Goal: Contribute content: Contribute content

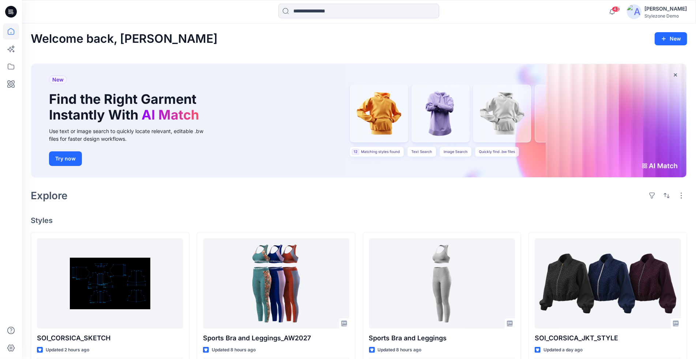
scroll to position [5, 0]
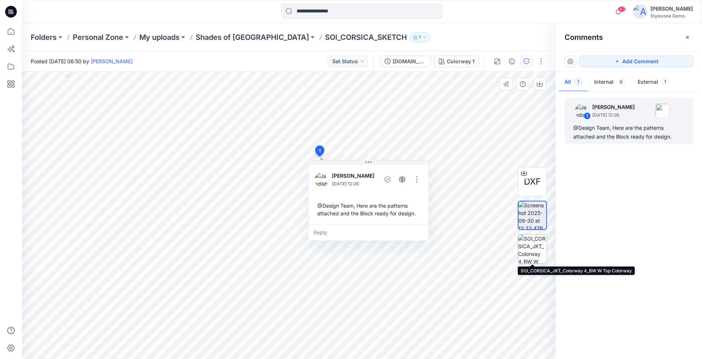
click at [537, 246] on img at bounding box center [532, 249] width 29 height 29
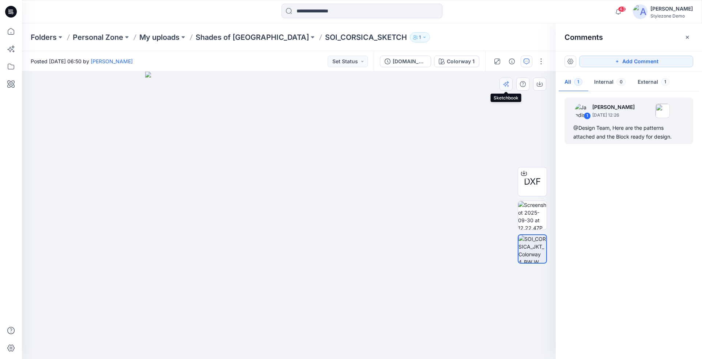
click at [509, 82] on icon "button" at bounding box center [508, 82] width 3 height 3
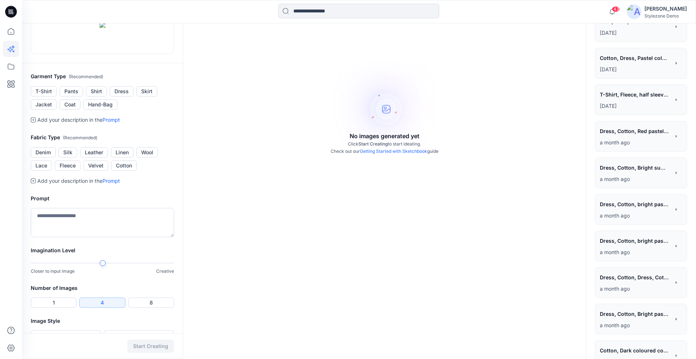
scroll to position [134, 0]
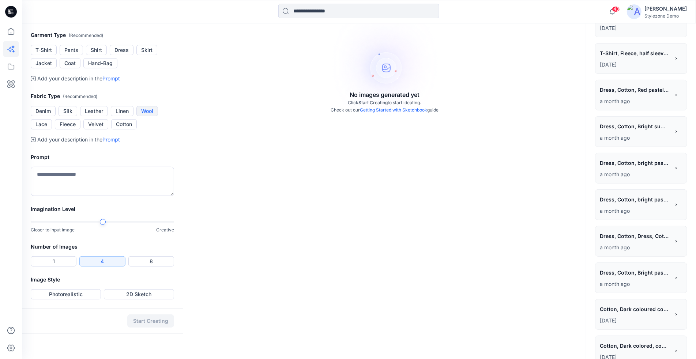
click at [144, 116] on button "Wool" at bounding box center [147, 111] width 22 height 10
click at [52, 68] on button "Jacket" at bounding box center [44, 63] width 26 height 10
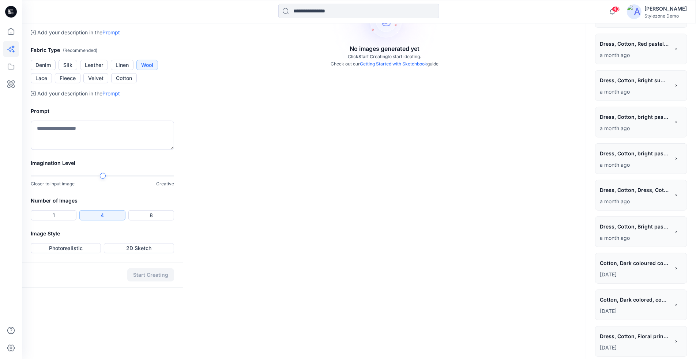
scroll to position [221, 0]
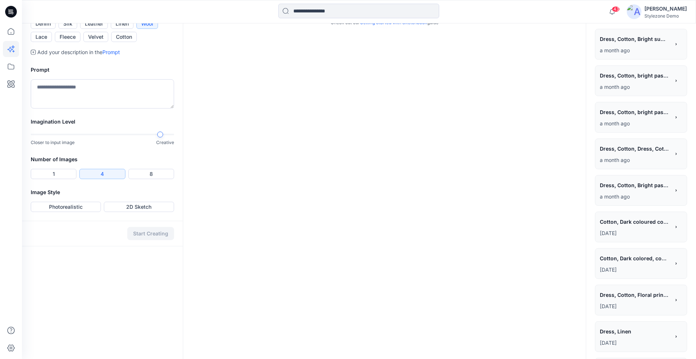
click at [155, 146] on div "Closer to input image Creative" at bounding box center [102, 138] width 143 height 15
click at [113, 109] on textarea at bounding box center [102, 93] width 143 height 29
click at [163, 138] on div at bounding box center [160, 135] width 6 height 6
type textarea "**********"
click at [81, 212] on button "Photorealistic" at bounding box center [66, 207] width 70 height 10
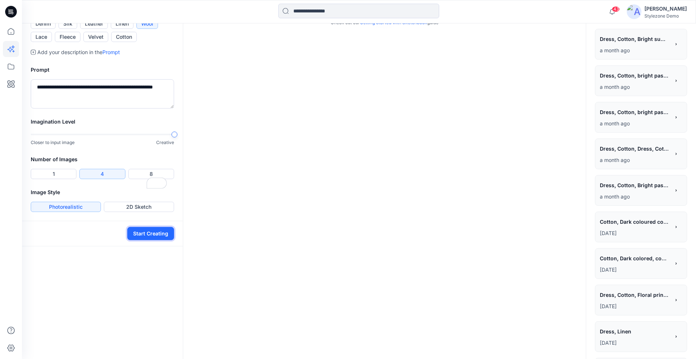
click at [155, 240] on button "Start Creating" at bounding box center [150, 233] width 47 height 13
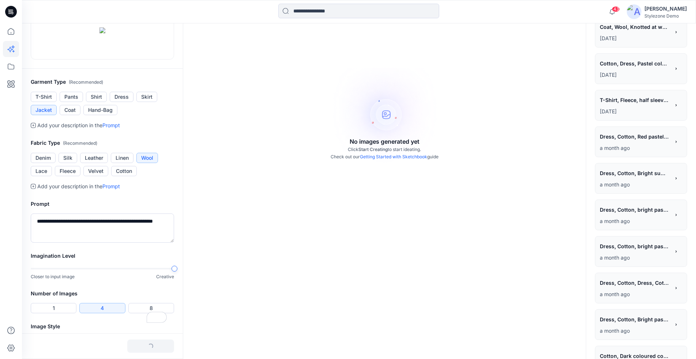
scroll to position [0, 0]
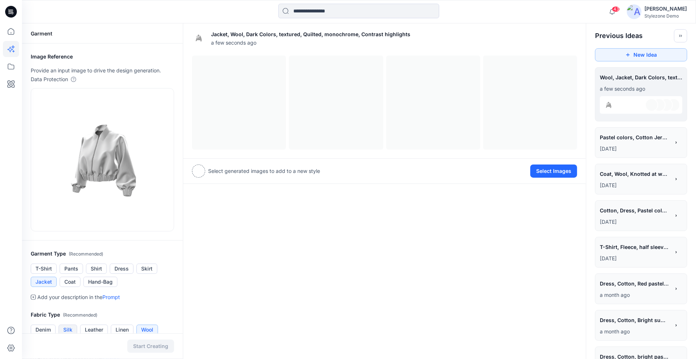
click at [70, 327] on button "Silk" at bounding box center [68, 330] width 19 height 10
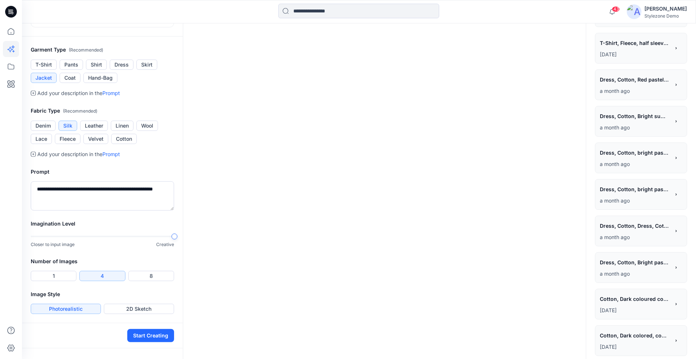
scroll to position [226, 0]
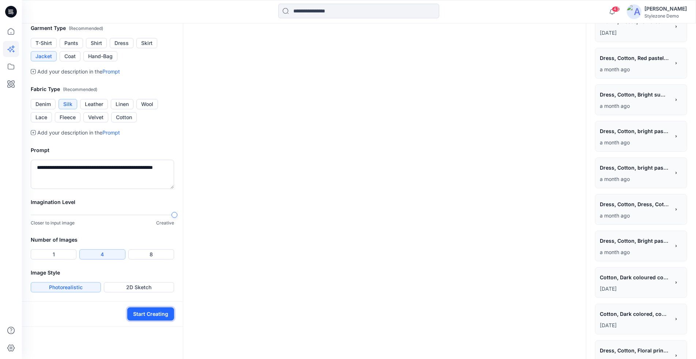
click at [145, 318] on button "Start Creating" at bounding box center [150, 314] width 47 height 13
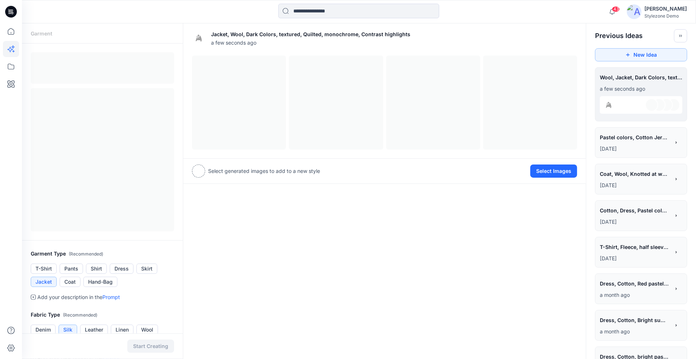
scroll to position [3, 0]
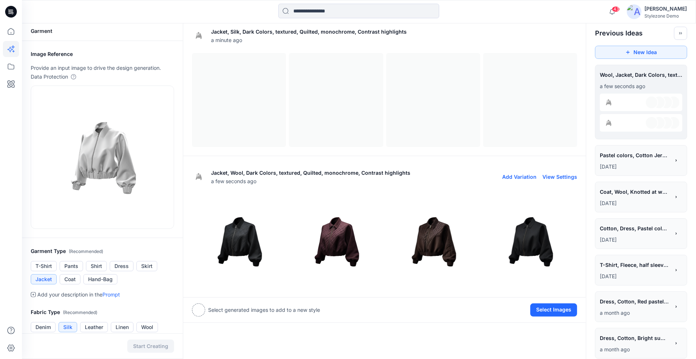
click at [248, 233] on img at bounding box center [238, 241] width 93 height 93
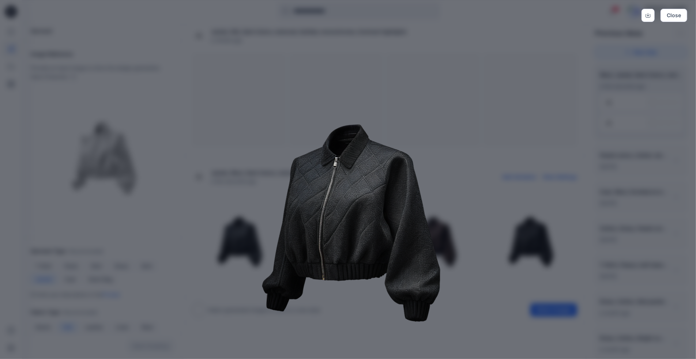
click at [508, 221] on img at bounding box center [348, 221] width 375 height 375
click at [492, 228] on img at bounding box center [348, 221] width 375 height 375
click at [493, 215] on img at bounding box center [348, 221] width 375 height 375
click at [668, 17] on button "Close" at bounding box center [674, 15] width 27 height 13
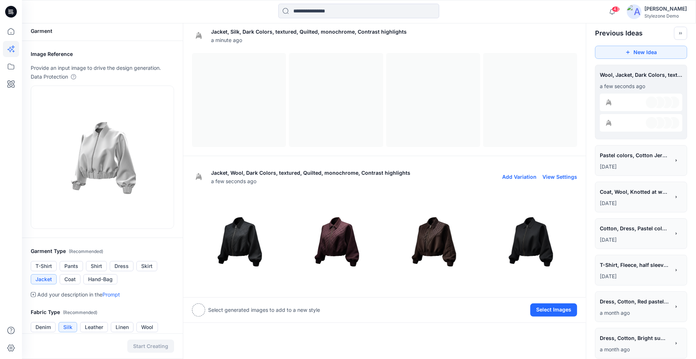
click at [342, 255] on img at bounding box center [335, 241] width 93 height 93
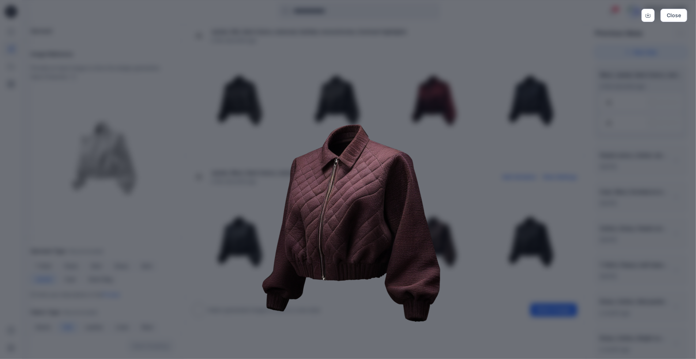
click at [687, 7] on div "Close" at bounding box center [348, 179] width 696 height 359
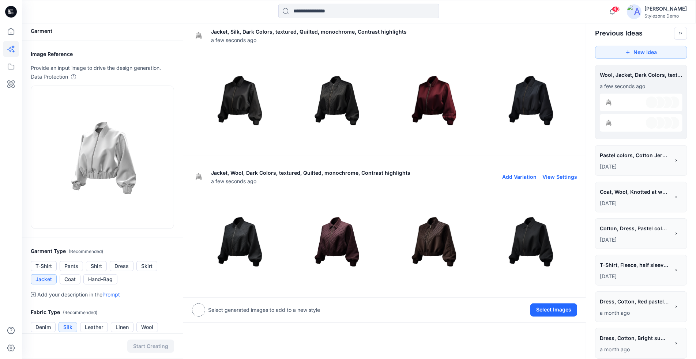
click at [682, 14] on div "Stylezone Demo" at bounding box center [666, 15] width 42 height 5
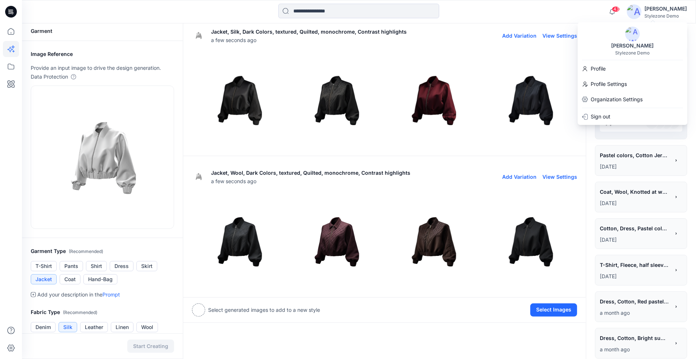
click at [454, 114] on img at bounding box center [433, 99] width 93 height 93
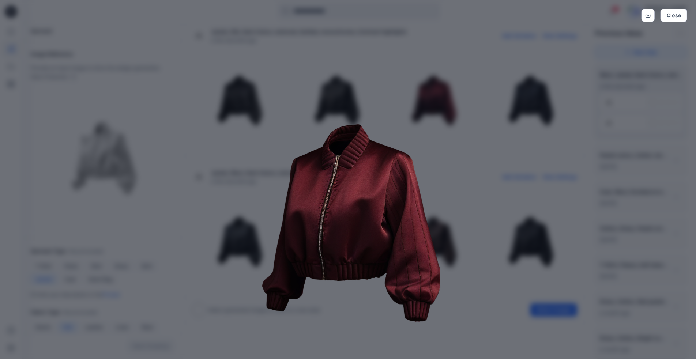
click at [491, 146] on img at bounding box center [348, 221] width 375 height 375
click at [675, 14] on button "Close" at bounding box center [674, 15] width 27 height 13
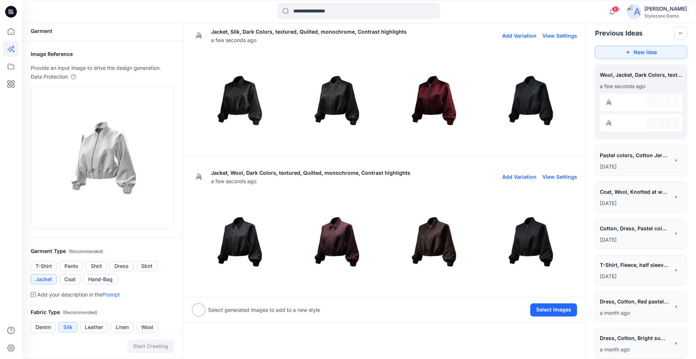
click at [532, 87] on img at bounding box center [530, 99] width 93 height 93
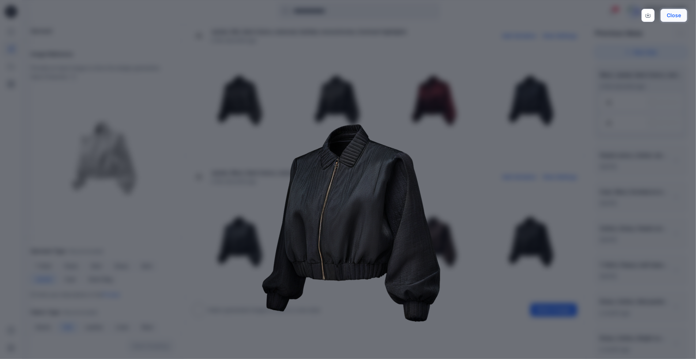
click at [672, 21] on button "Close" at bounding box center [674, 15] width 27 height 13
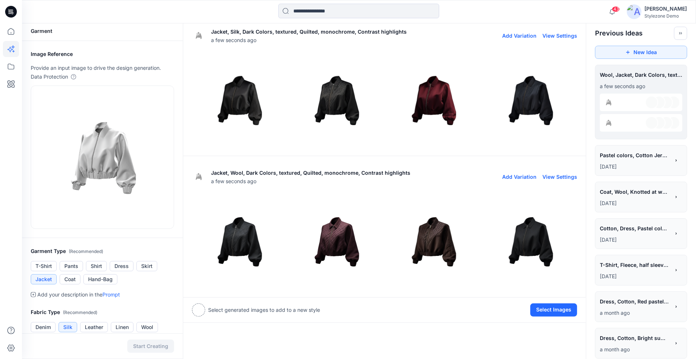
click at [326, 101] on img at bounding box center [335, 99] width 93 height 93
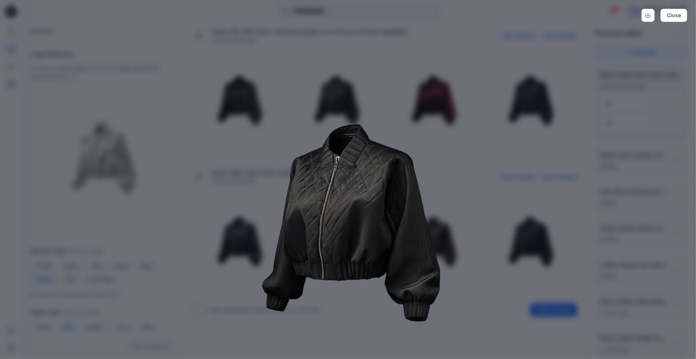
click at [471, 139] on img at bounding box center [348, 221] width 375 height 375
click at [662, 15] on button "Close" at bounding box center [674, 15] width 27 height 13
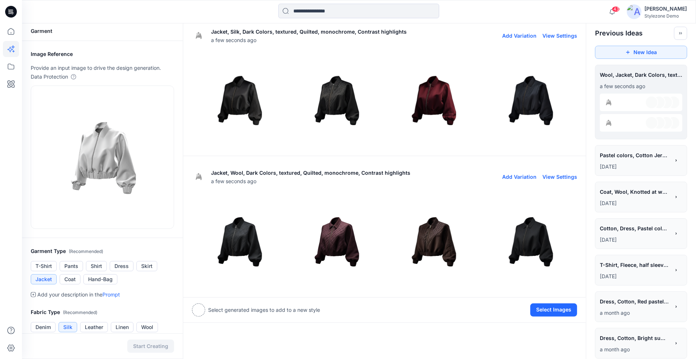
click at [235, 87] on img at bounding box center [238, 99] width 93 height 93
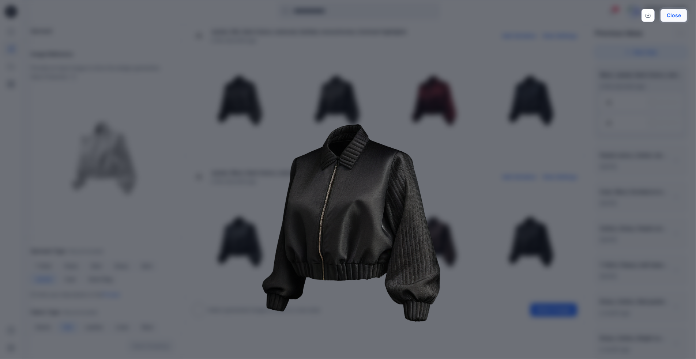
click at [681, 14] on button "Close" at bounding box center [674, 15] width 27 height 13
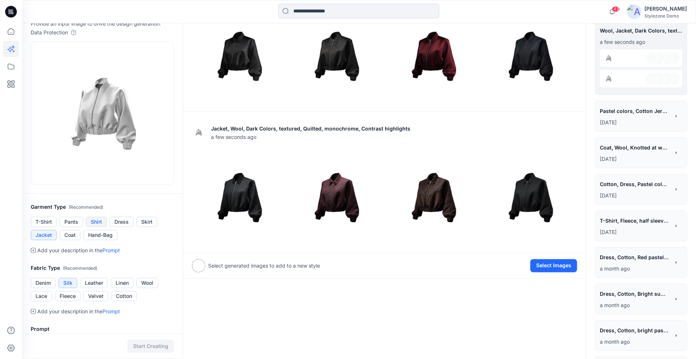
scroll to position [130, 0]
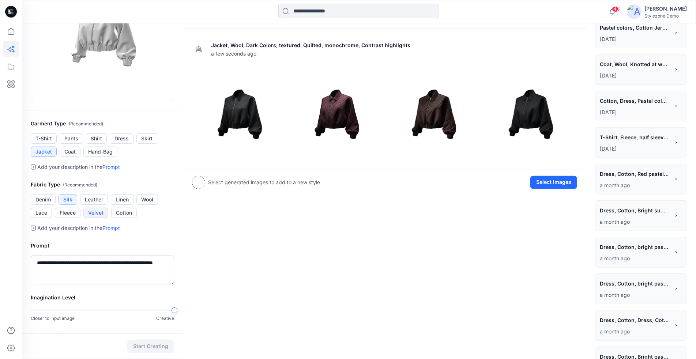
click at [98, 210] on button "Velvet" at bounding box center [95, 213] width 25 height 10
click at [90, 263] on textarea "**********" at bounding box center [102, 269] width 143 height 29
drag, startPoint x: 115, startPoint y: 262, endPoint x: 103, endPoint y: 262, distance: 12.1
click at [103, 262] on textarea "**********" at bounding box center [102, 269] width 143 height 29
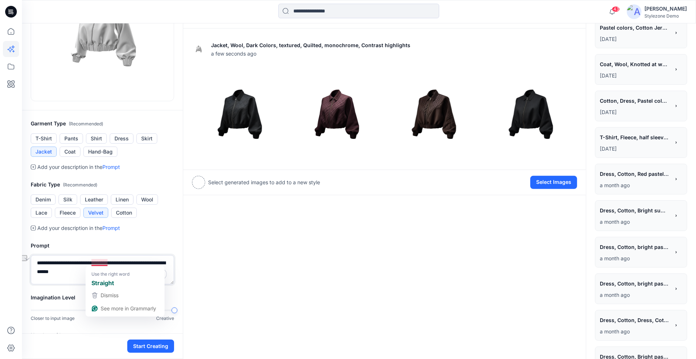
drag, startPoint x: 117, startPoint y: 261, endPoint x: 92, endPoint y: 262, distance: 25.2
click at [92, 262] on textarea "**********" at bounding box center [102, 269] width 143 height 29
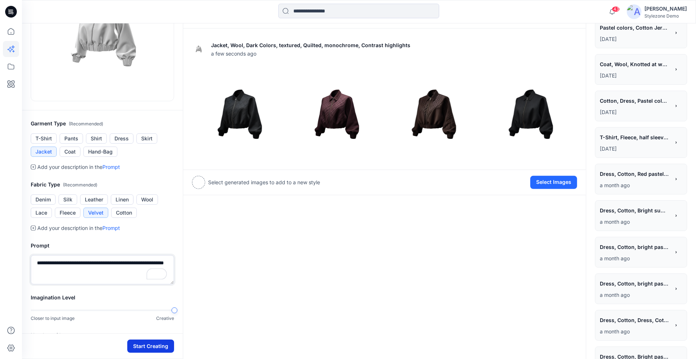
type textarea "**********"
click at [153, 343] on button "Start Creating" at bounding box center [150, 346] width 47 height 13
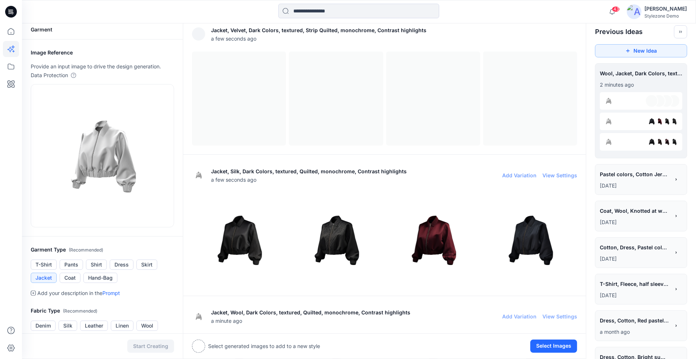
scroll to position [3, 0]
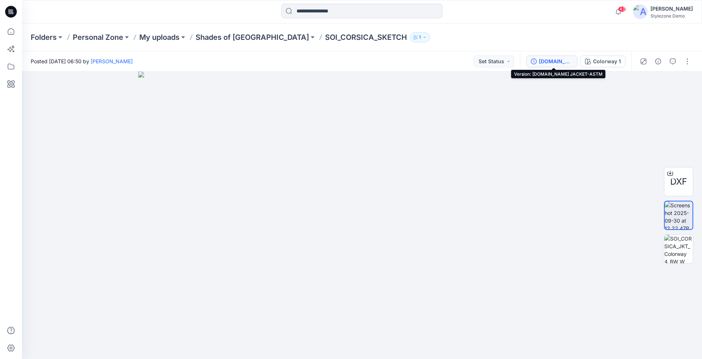
click at [556, 64] on div "CIN.CORSICA JACKET-ASTM" at bounding box center [556, 61] width 34 height 8
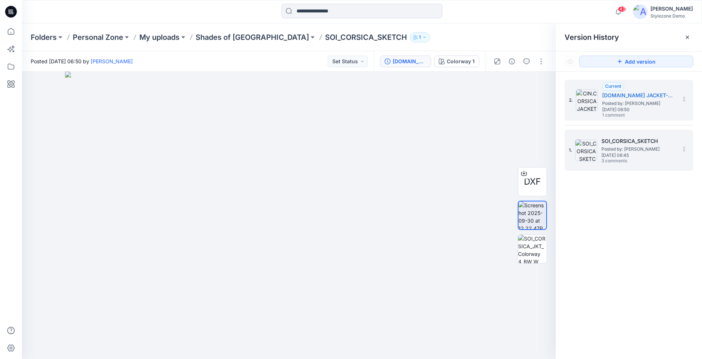
click at [612, 144] on h5 "SOI_CORSICA_SKETCH" at bounding box center [638, 141] width 73 height 9
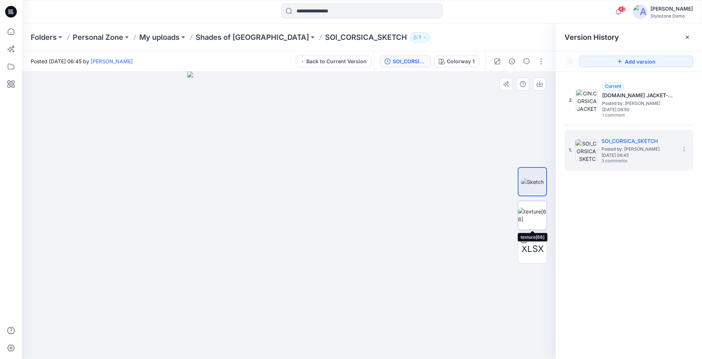
click at [537, 215] on img at bounding box center [532, 215] width 29 height 15
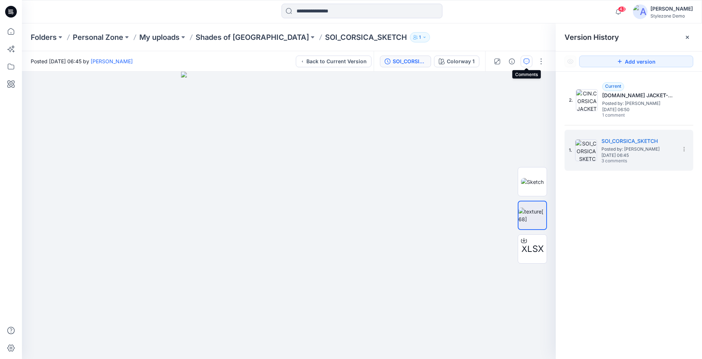
click at [530, 60] on icon "button" at bounding box center [527, 62] width 6 height 6
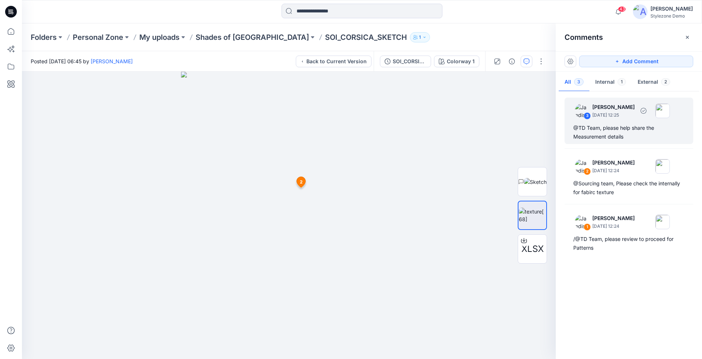
click at [617, 135] on div "@TD Team, please help share the Measurement details" at bounding box center [629, 133] width 111 height 18
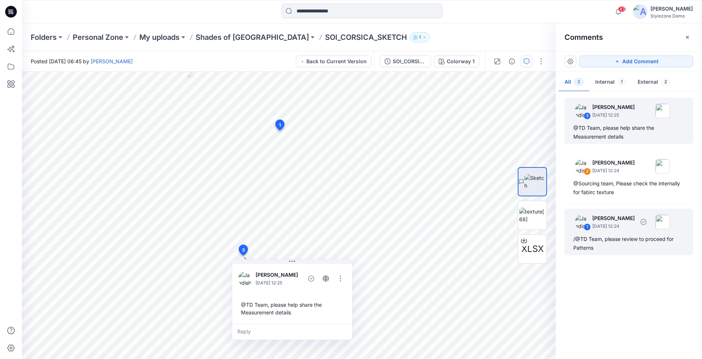
click at [633, 237] on div "/@TD Team, please review to proceed for Patterns" at bounding box center [629, 244] width 111 height 18
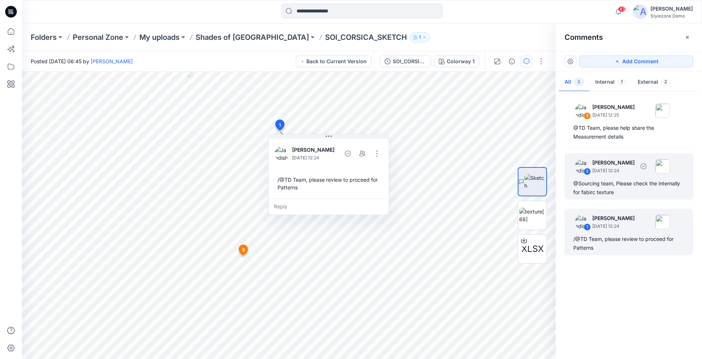
click at [627, 195] on div "@Sourcing team, Please check the internally for fabirc texture" at bounding box center [629, 188] width 111 height 18
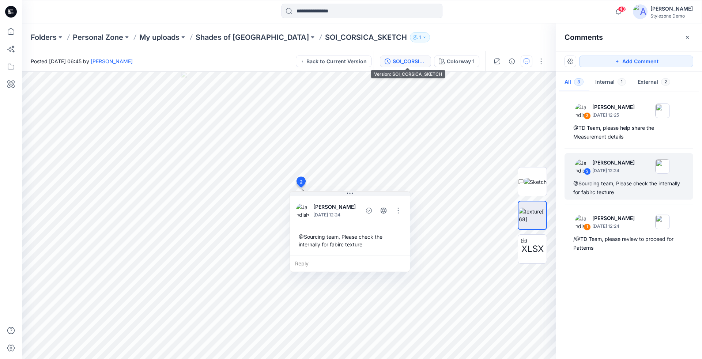
click at [408, 63] on div "SOI_CORSICA_SKETCH" at bounding box center [410, 61] width 34 height 8
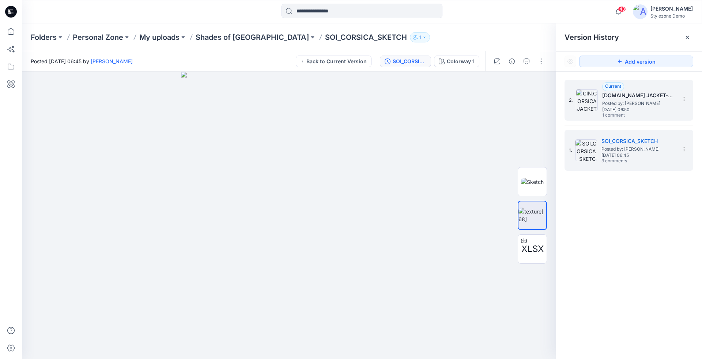
click at [628, 106] on span "Posted by: Jagdish Sethuraman" at bounding box center [639, 103] width 73 height 7
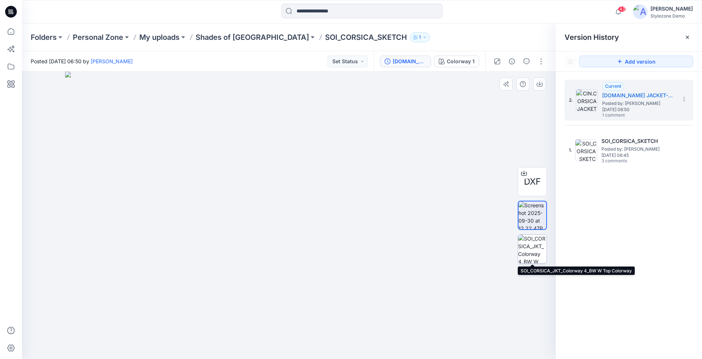
click at [532, 244] on img at bounding box center [532, 249] width 29 height 29
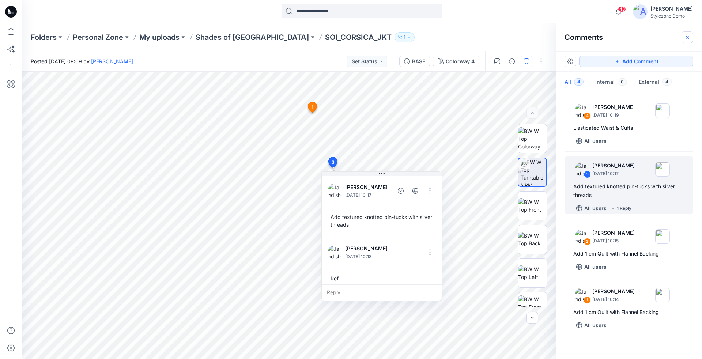
click at [691, 36] on button "button" at bounding box center [688, 37] width 12 height 12
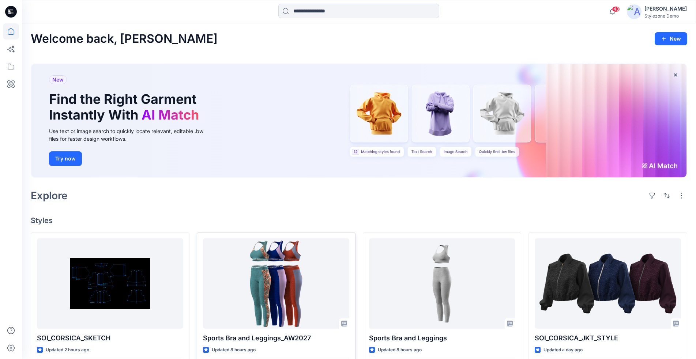
scroll to position [5, 0]
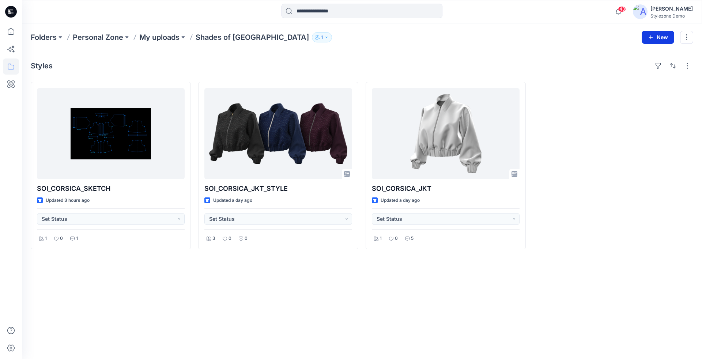
click at [643, 36] on div "Folders Personal Zone My uploads Shades of [GEOGRAPHIC_DATA] 1 New" at bounding box center [362, 37] width 680 height 28
click at [647, 40] on button "New" at bounding box center [658, 37] width 33 height 13
click at [623, 58] on button "New Style" at bounding box center [642, 55] width 63 height 15
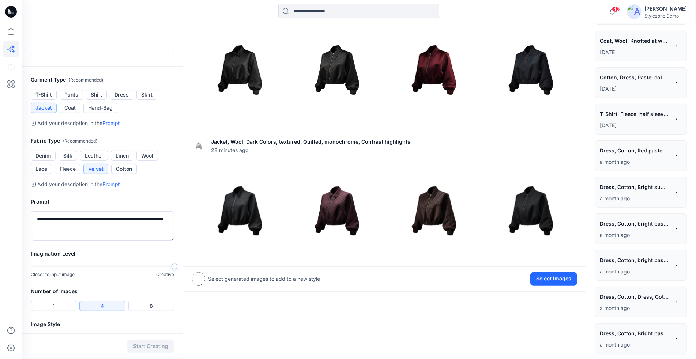
scroll to position [180, 0]
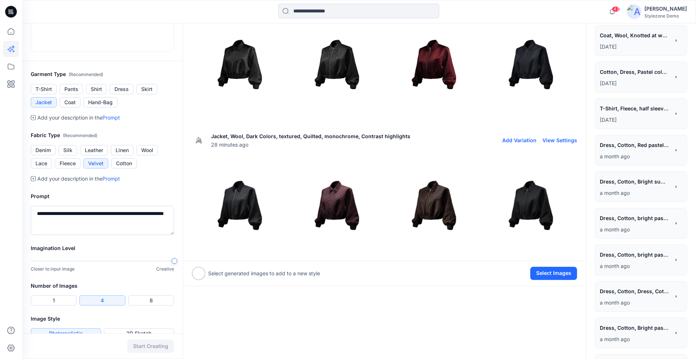
click at [332, 208] on img at bounding box center [335, 204] width 93 height 93
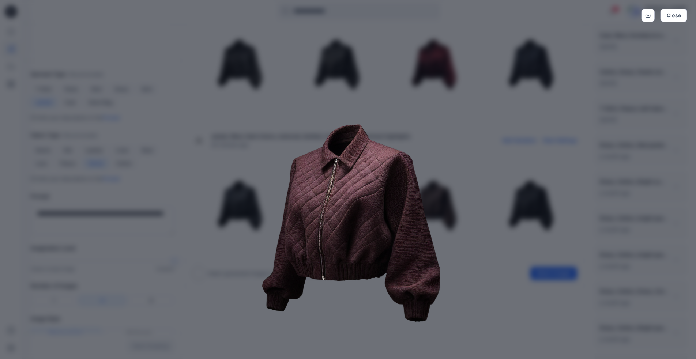
click at [241, 198] on img at bounding box center [348, 221] width 375 height 375
click at [676, 12] on button "Close" at bounding box center [674, 15] width 27 height 13
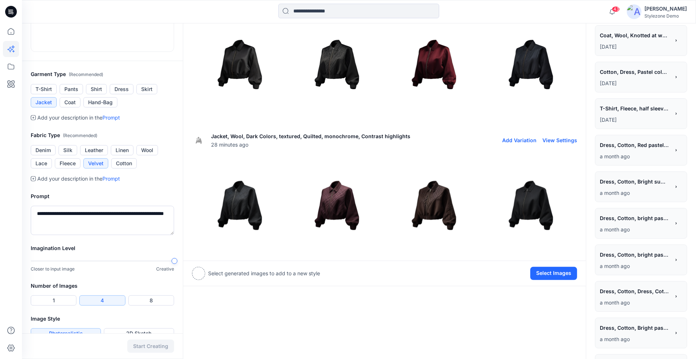
scroll to position [144, 0]
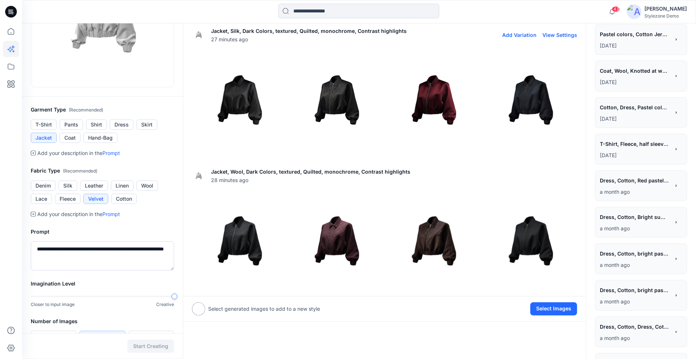
click at [440, 84] on img at bounding box center [433, 99] width 93 height 93
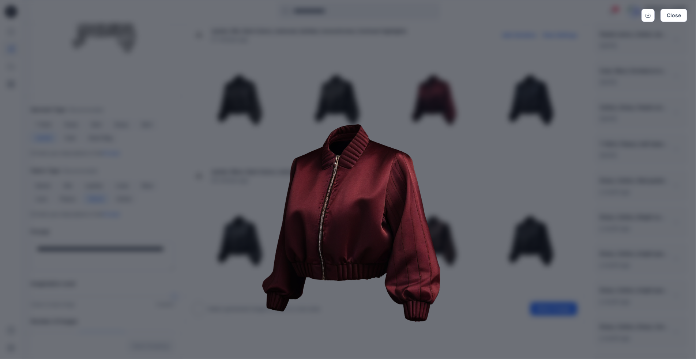
click at [403, 157] on img at bounding box center [348, 221] width 375 height 375
click at [670, 15] on button "Close" at bounding box center [674, 15] width 27 height 13
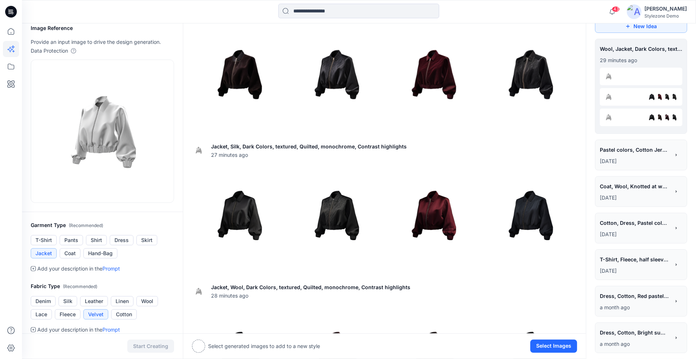
scroll to position [0, 0]
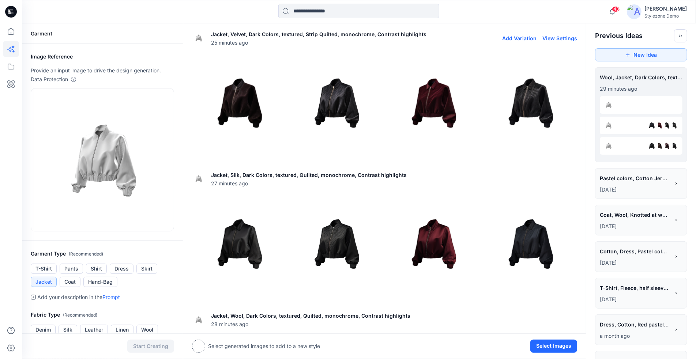
click at [338, 98] on img at bounding box center [335, 102] width 93 height 93
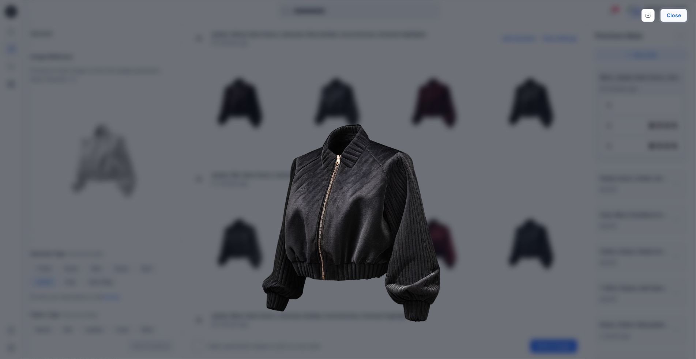
click at [683, 17] on button "Close" at bounding box center [674, 15] width 27 height 13
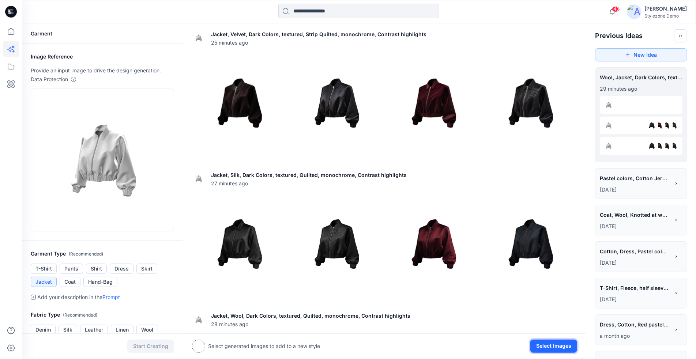
click at [548, 344] on button "Select Images" at bounding box center [553, 346] width 47 height 13
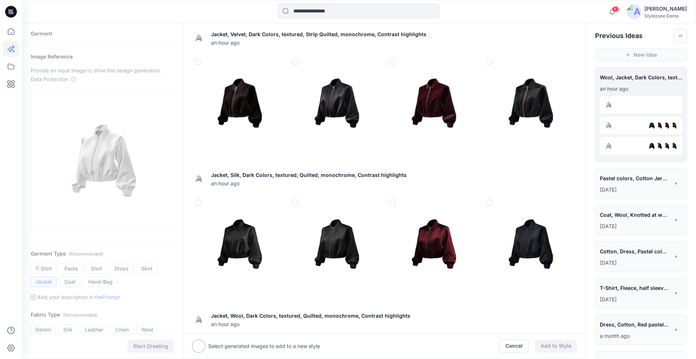
click at [293, 61] on span at bounding box center [295, 62] width 6 height 6
click at [494, 60] on img at bounding box center [530, 102] width 93 height 93
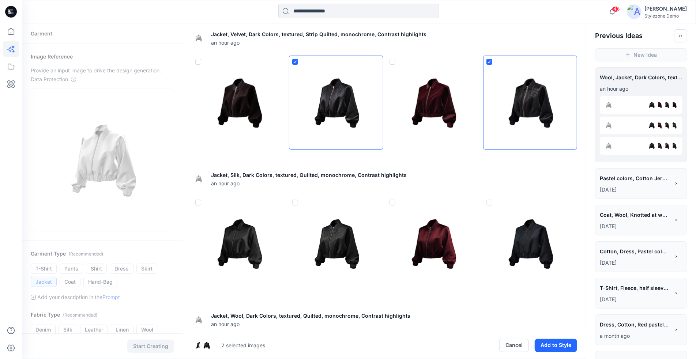
click at [332, 227] on img at bounding box center [335, 243] width 93 height 93
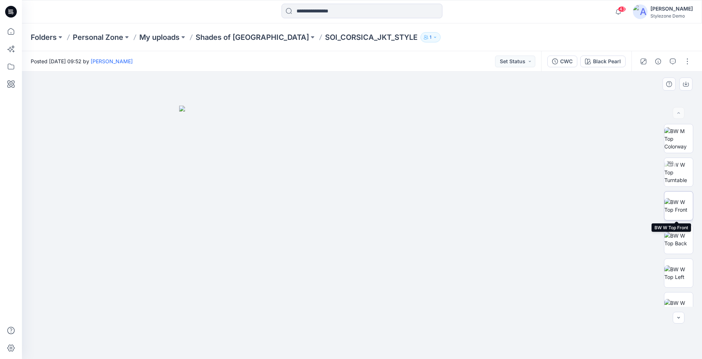
click at [680, 209] on img at bounding box center [679, 205] width 29 height 15
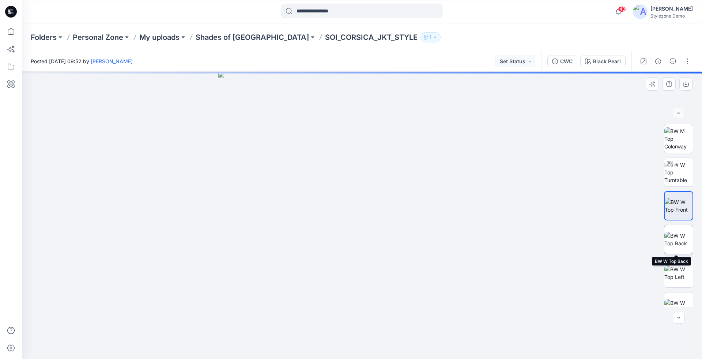
click at [682, 238] on img at bounding box center [679, 239] width 29 height 15
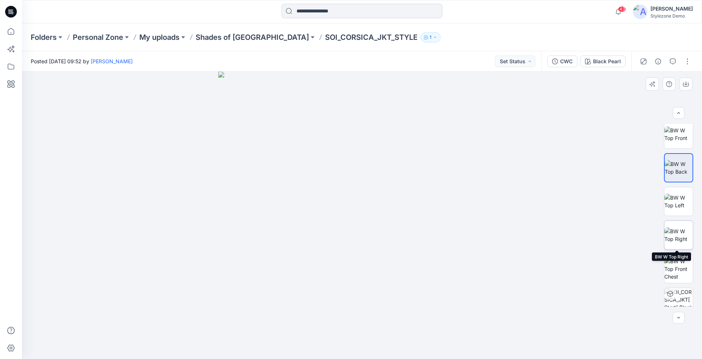
scroll to position [77, 0]
click at [679, 194] on img at bounding box center [679, 195] width 29 height 15
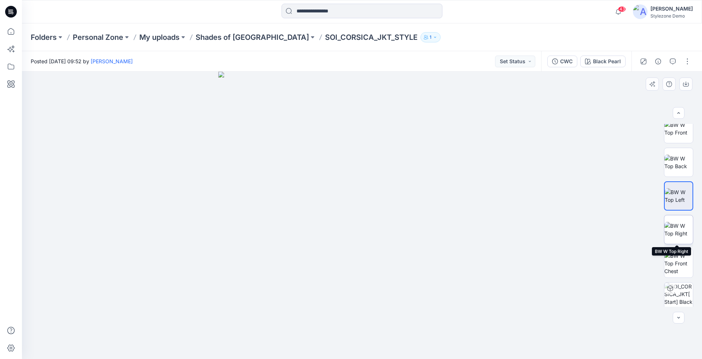
click at [680, 235] on img at bounding box center [679, 229] width 29 height 15
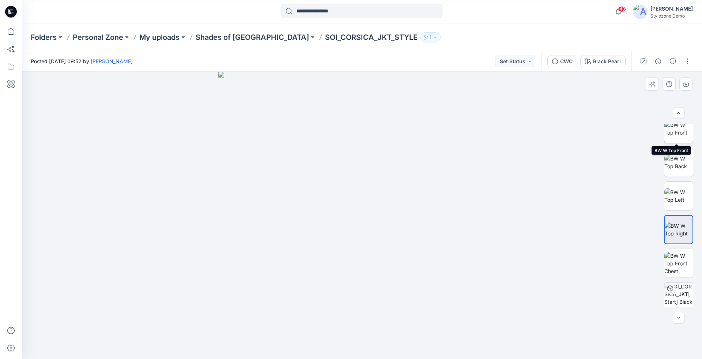
click at [677, 133] on img at bounding box center [679, 128] width 29 height 15
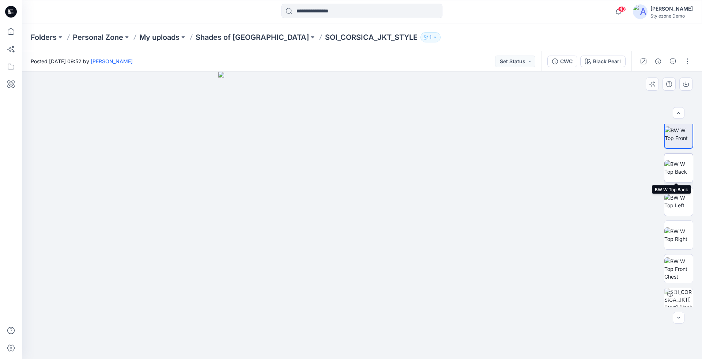
scroll to position [0, 0]
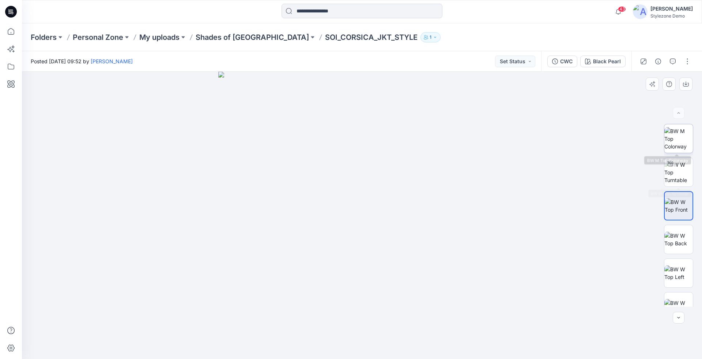
click at [682, 142] on img at bounding box center [679, 138] width 29 height 23
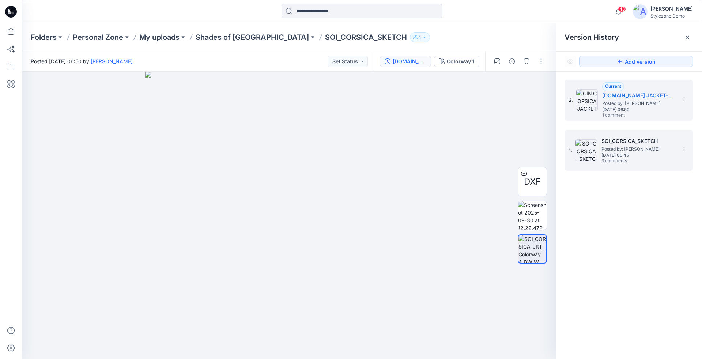
click at [630, 146] on span "Posted by: [PERSON_NAME]" at bounding box center [638, 149] width 73 height 7
